Goal: Task Accomplishment & Management: Use online tool/utility

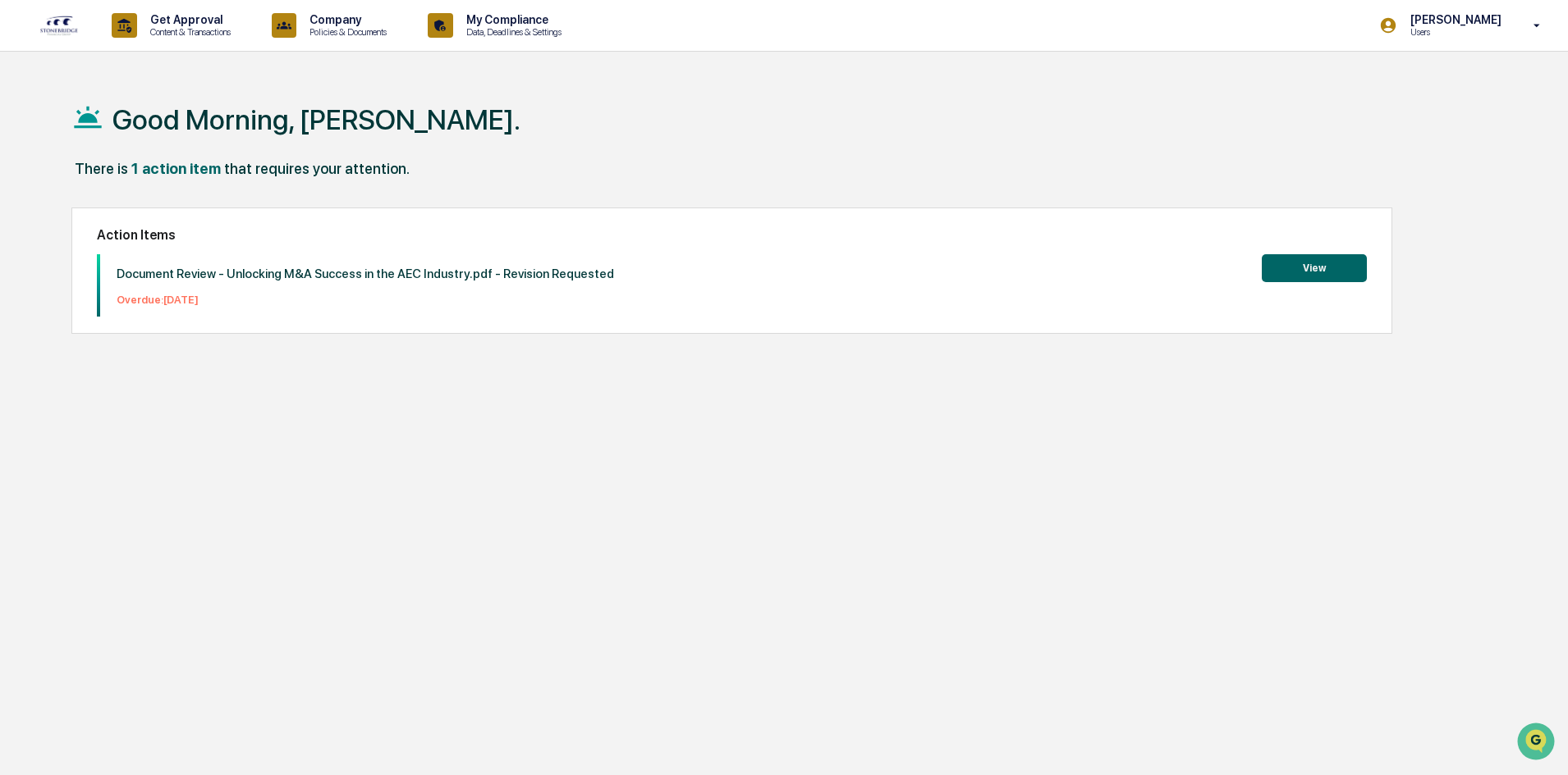
click at [1303, 263] on button "View" at bounding box center [1314, 268] width 105 height 28
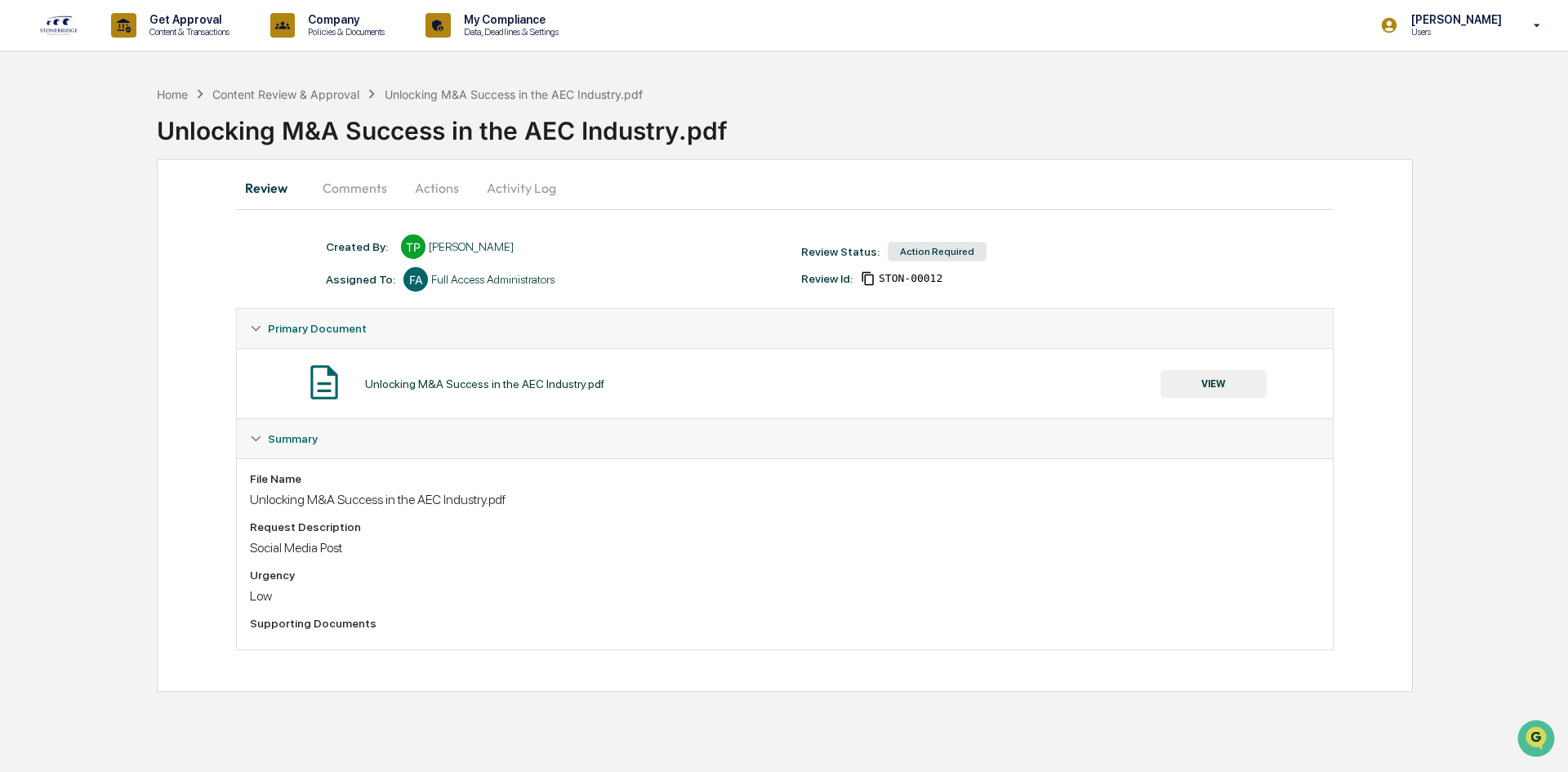
click at [364, 189] on button "Comments" at bounding box center [355, 188] width 91 height 39
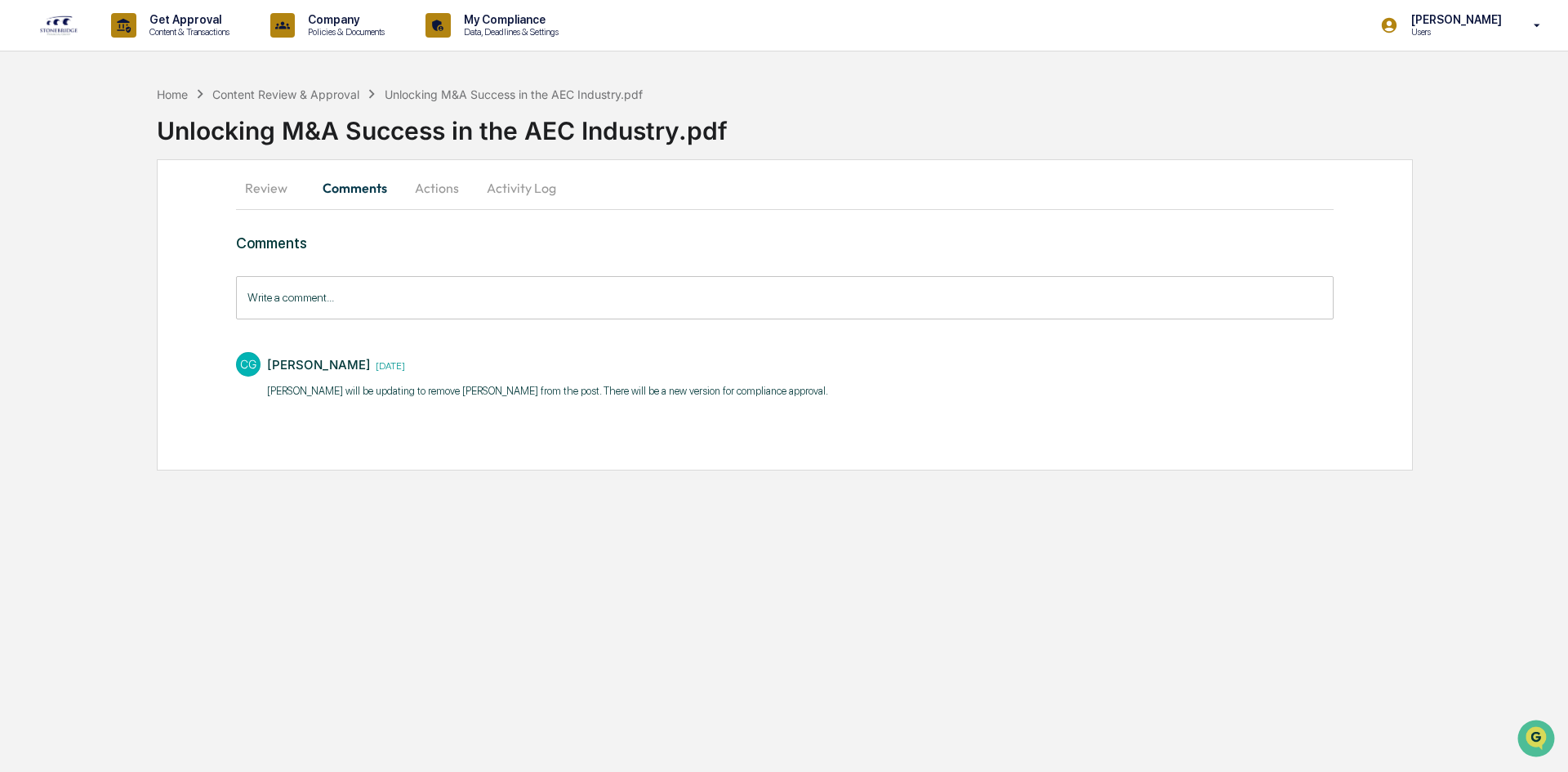
click at [433, 184] on button "Actions" at bounding box center [436, 188] width 74 height 39
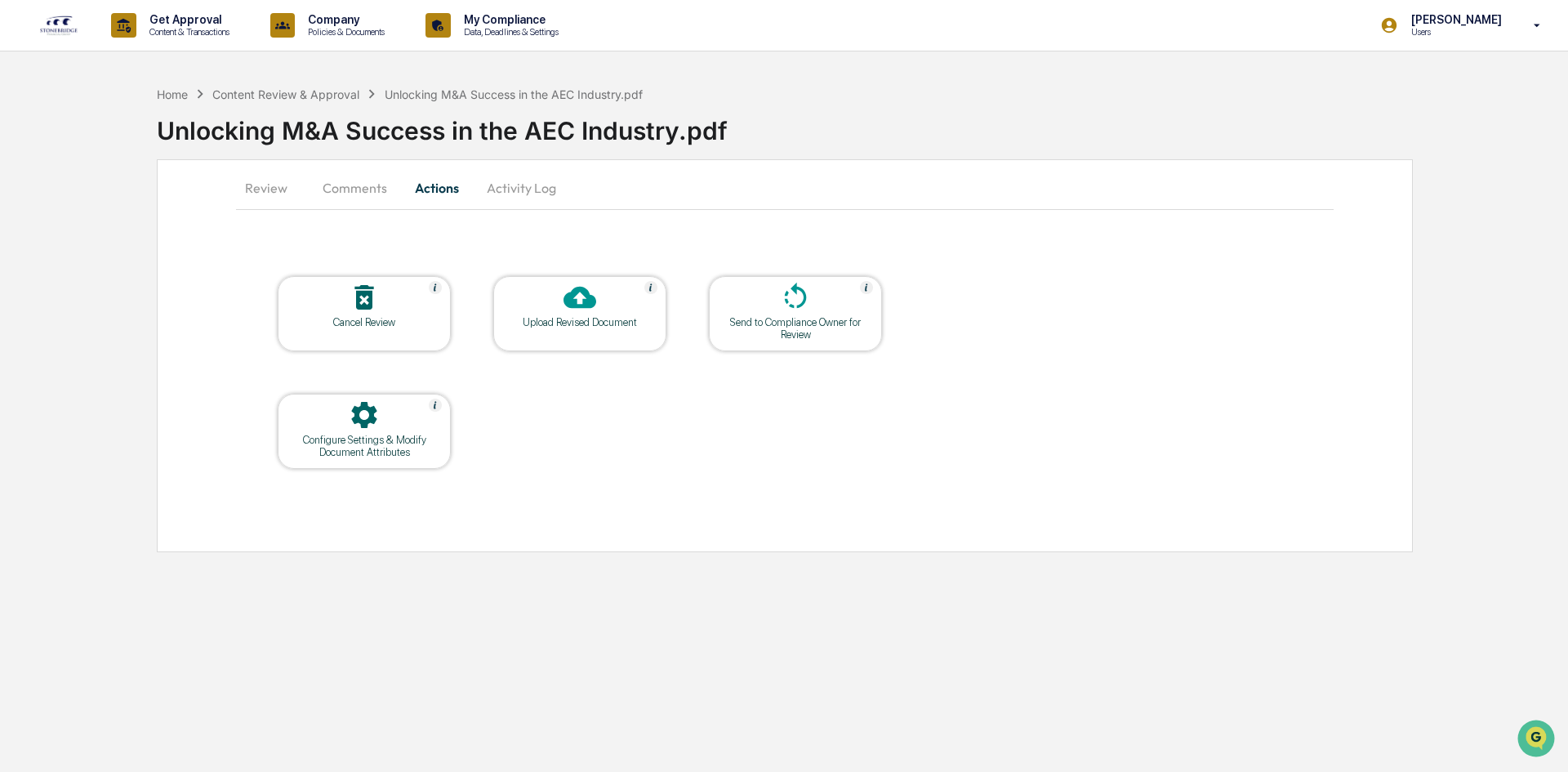
click at [608, 315] on div at bounding box center [580, 298] width 163 height 35
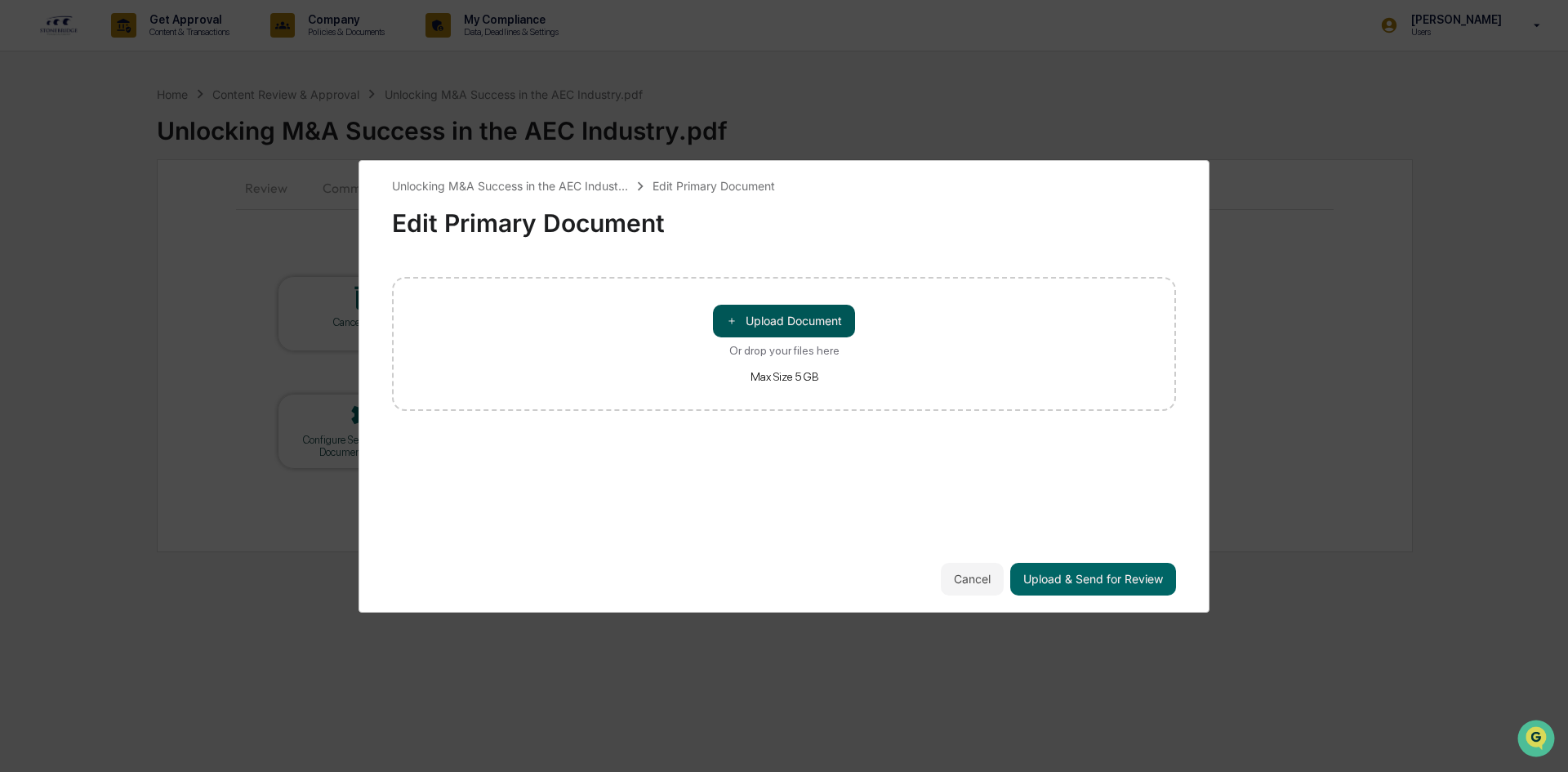
click at [810, 318] on button "＋ Upload Document" at bounding box center [784, 321] width 142 height 32
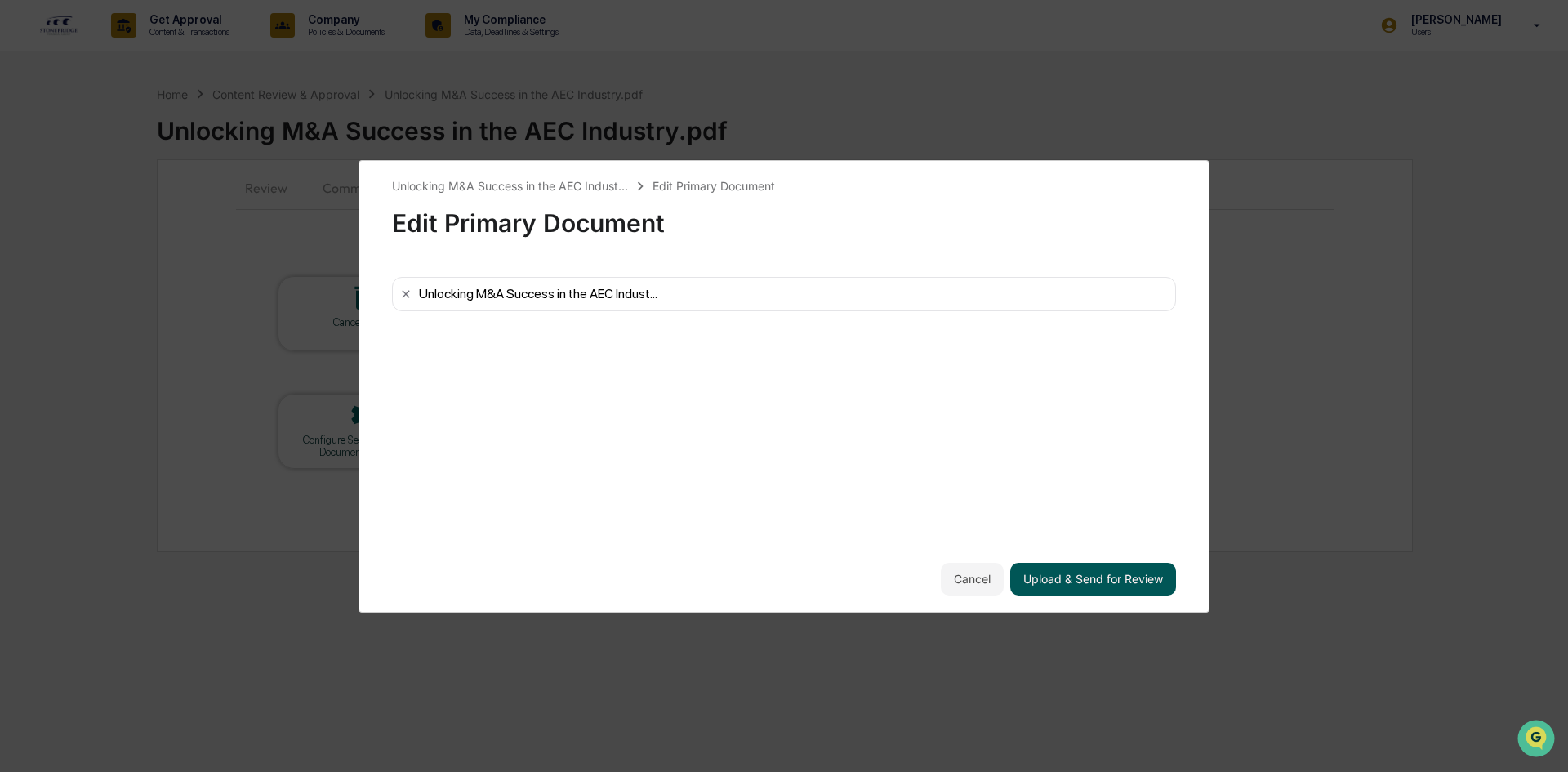
click at [1106, 569] on button "Upload & Send for Review" at bounding box center [1093, 579] width 166 height 32
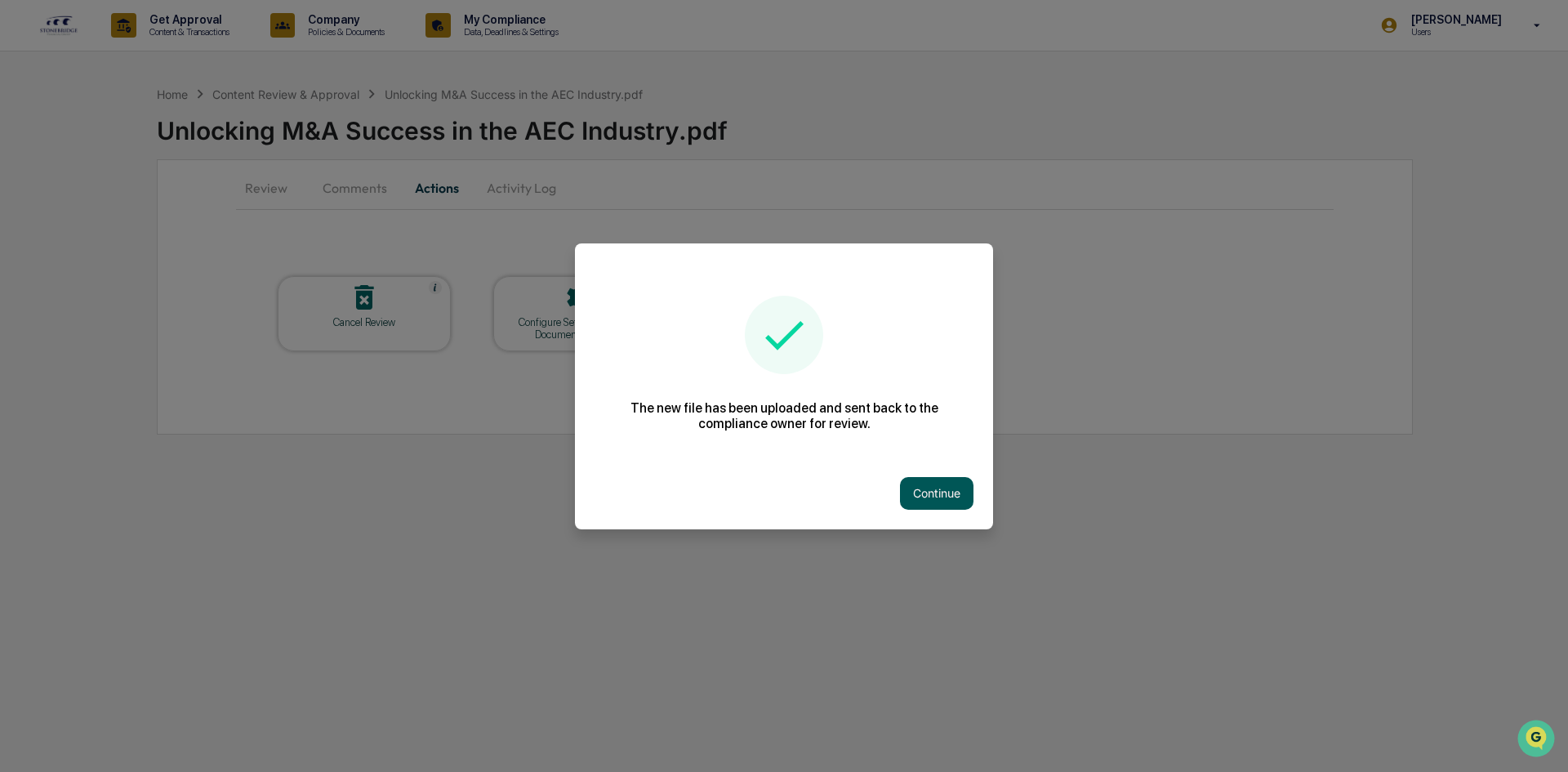
click at [951, 490] on button "Continue" at bounding box center [936, 493] width 74 height 32
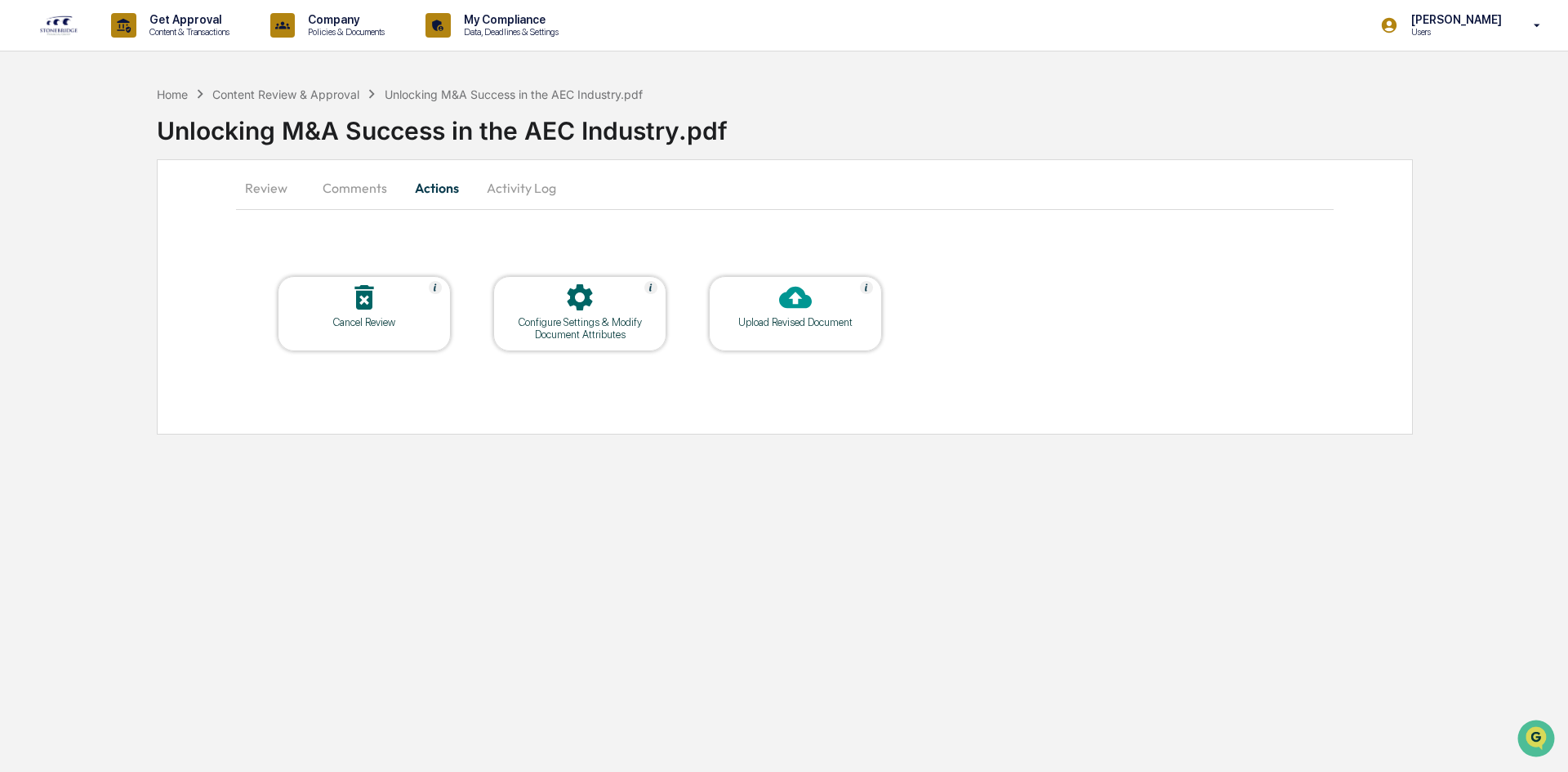
click at [277, 194] on button "Review" at bounding box center [273, 188] width 74 height 39
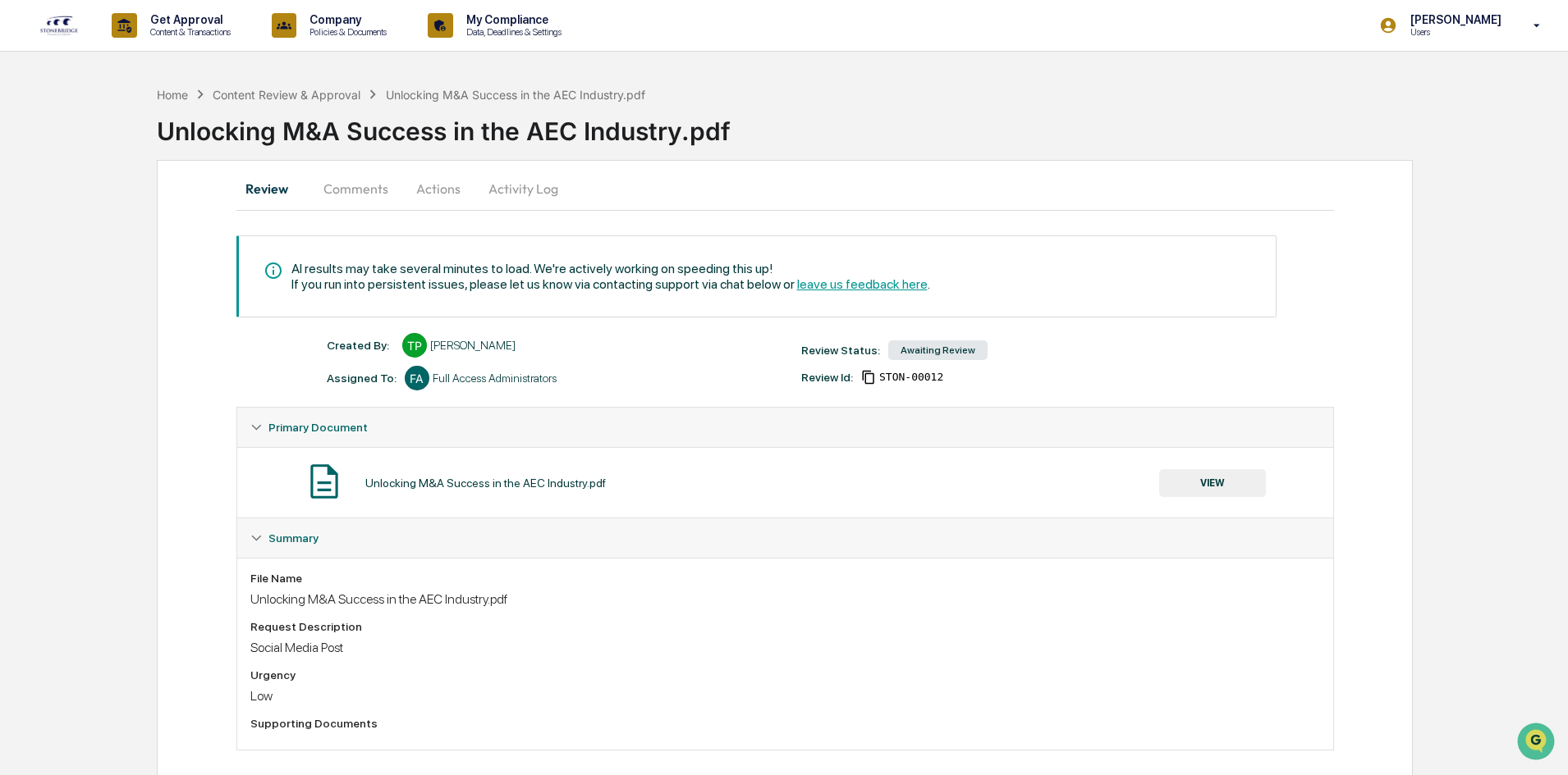
click at [450, 190] on button "Actions" at bounding box center [438, 188] width 74 height 39
